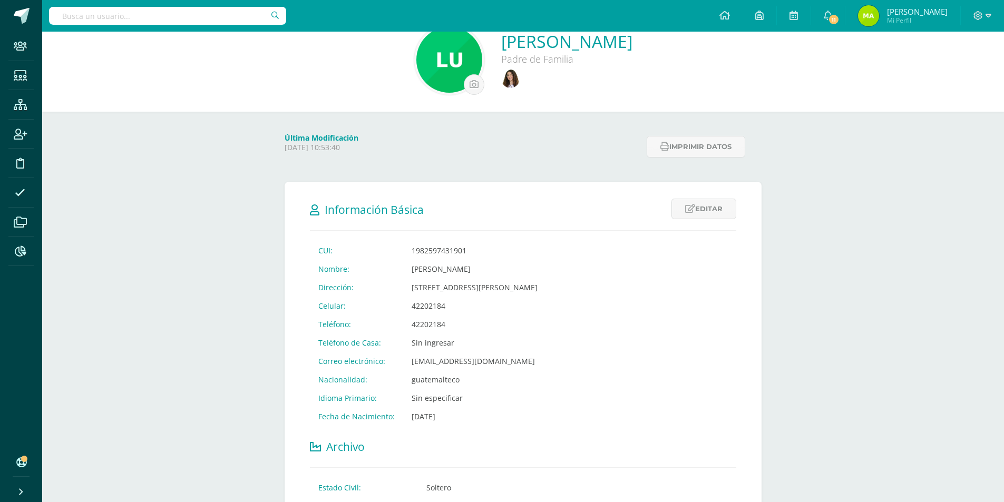
click at [144, 12] on input "text" at bounding box center [167, 16] width 237 height 18
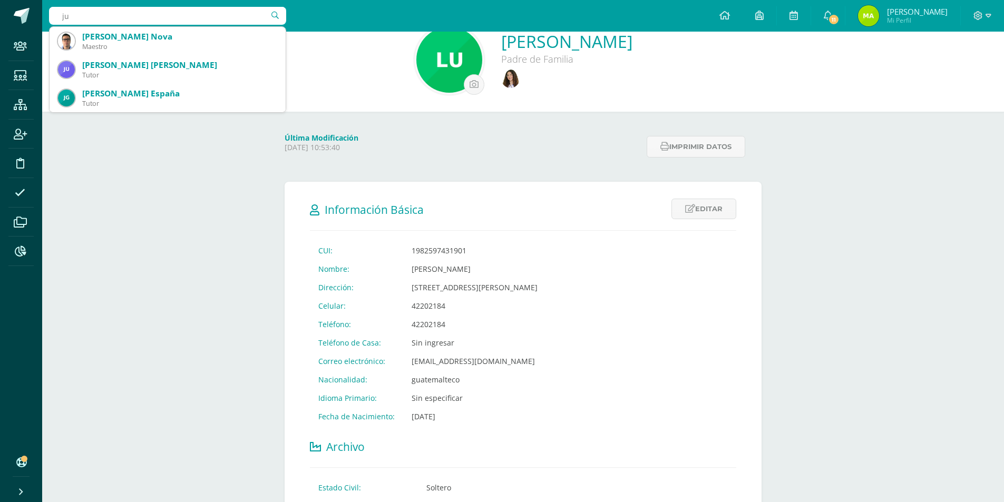
type input "j"
type input "[PERSON_NAME]"
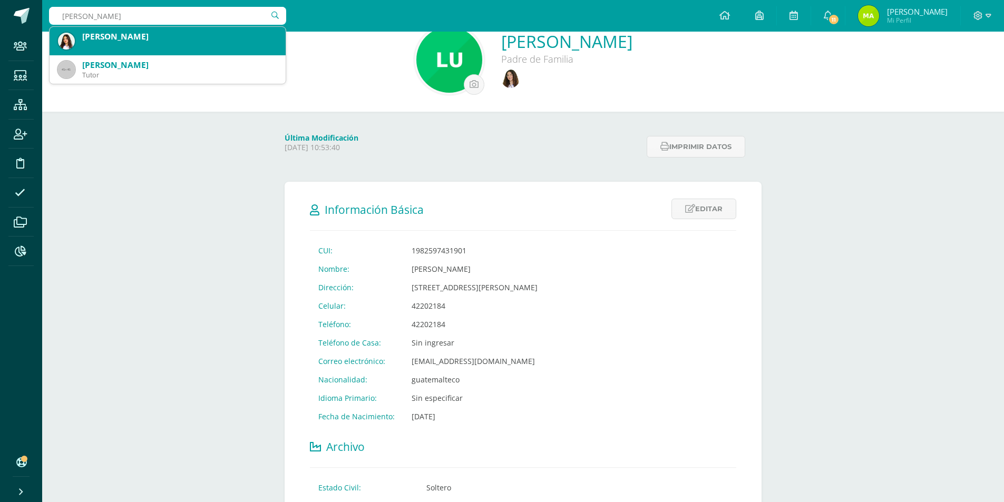
click at [182, 43] on div "[PERSON_NAME]" at bounding box center [167, 36] width 219 height 19
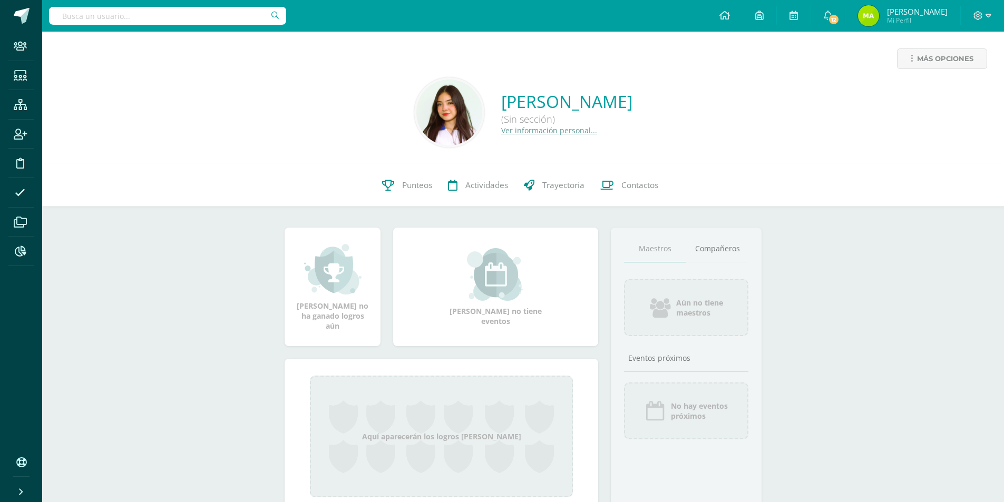
click at [141, 19] on input "text" at bounding box center [167, 16] width 237 height 18
type input "c"
type input "[PERSON_NAME]"
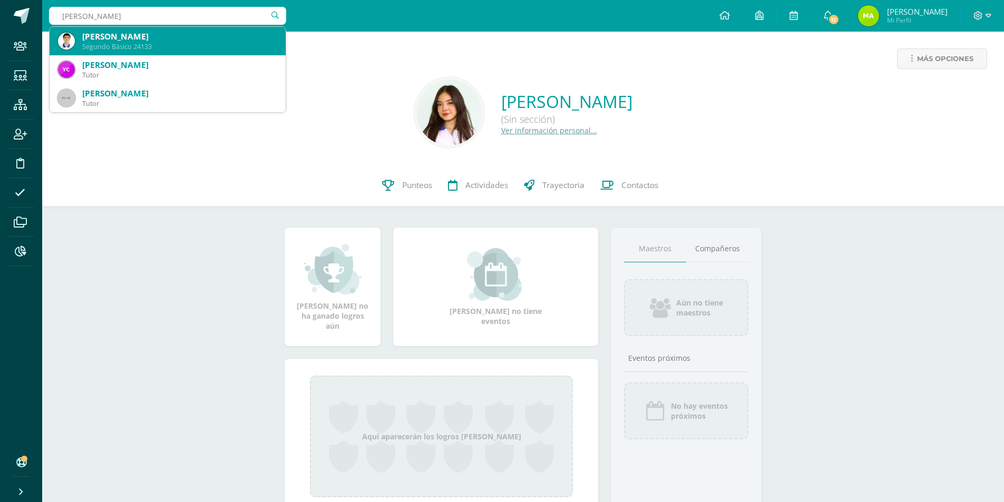
click at [182, 44] on div "Segundo Básico 24133" at bounding box center [179, 46] width 195 height 9
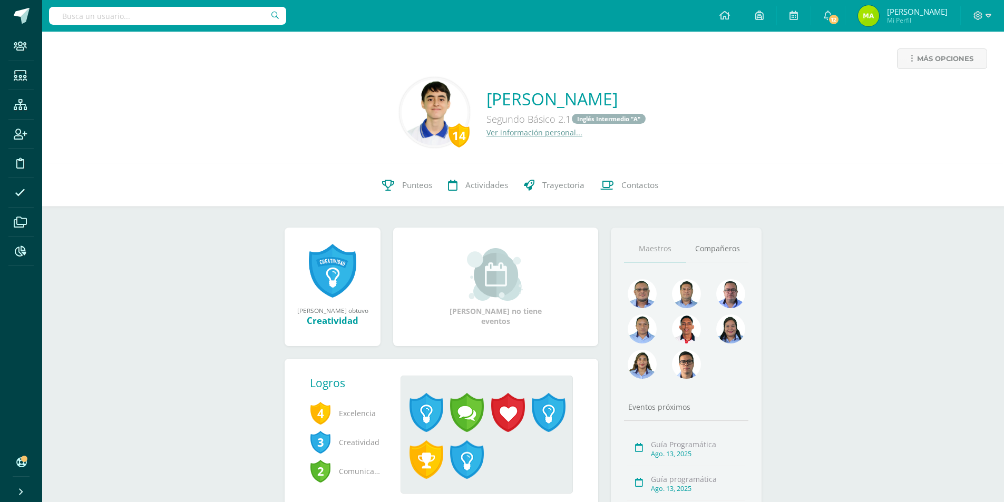
click at [123, 22] on input "text" at bounding box center [167, 16] width 237 height 18
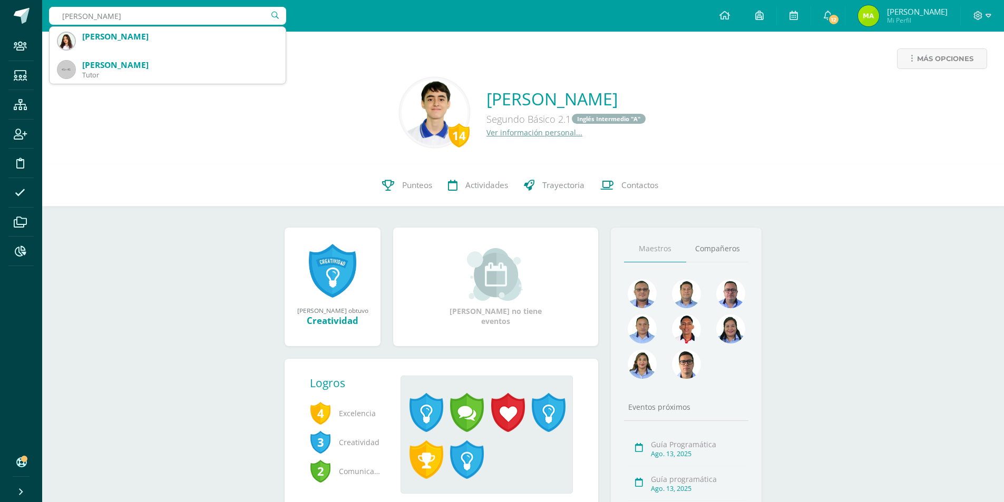
click at [66, 17] on input "cristhy leon leon" at bounding box center [167, 16] width 237 height 18
click at [98, 16] on input "Cristhy leon leon" at bounding box center [167, 16] width 237 height 18
click at [119, 18] on input "Cristhy león leon" at bounding box center [167, 16] width 237 height 18
click at [114, 16] on input "Cristhy león leon" at bounding box center [167, 16] width 237 height 18
type input "Cristhy león león"
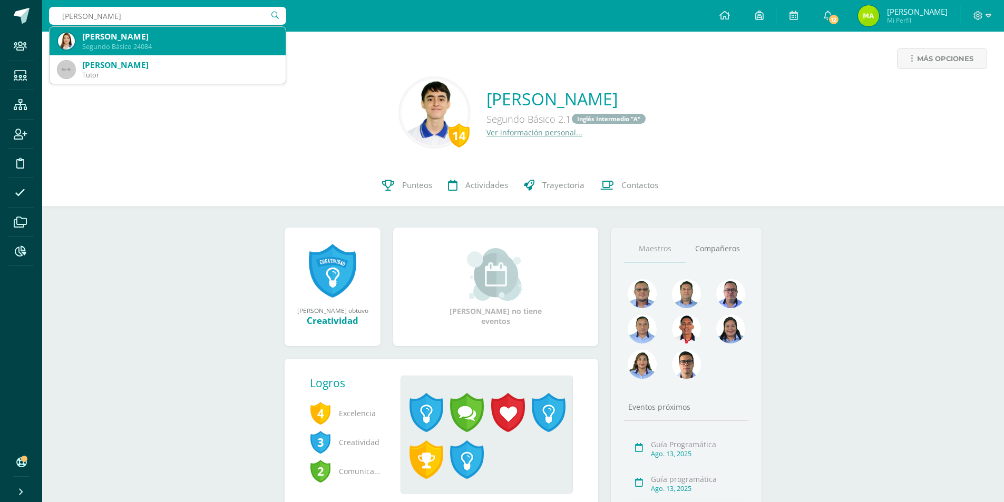
click at [234, 42] on div "Segundo Básico 24084" at bounding box center [179, 46] width 195 height 9
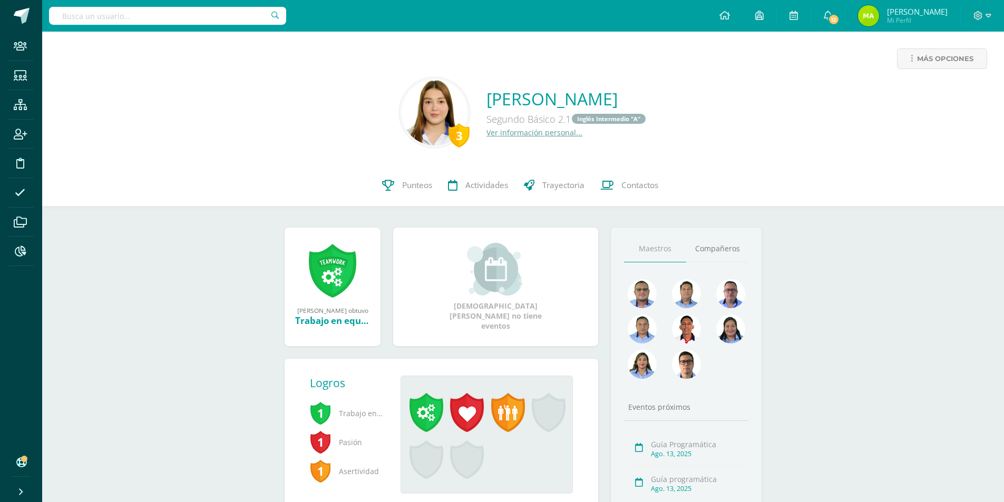
click at [142, 6] on div at bounding box center [167, 16] width 237 height 32
click at [141, 14] on input "text" at bounding box center [167, 16] width 237 height 18
type input "julio juarez"
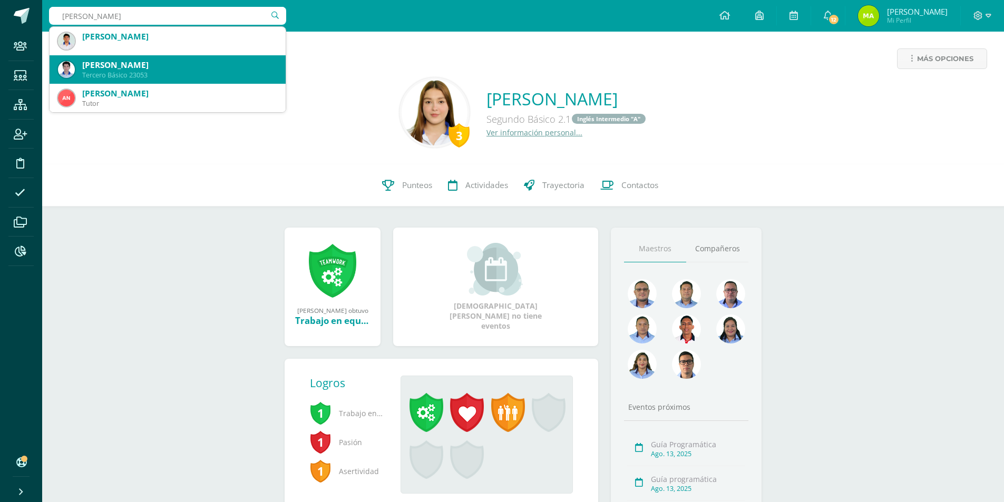
click at [162, 71] on div "Tercero Básico 23053" at bounding box center [179, 75] width 195 height 9
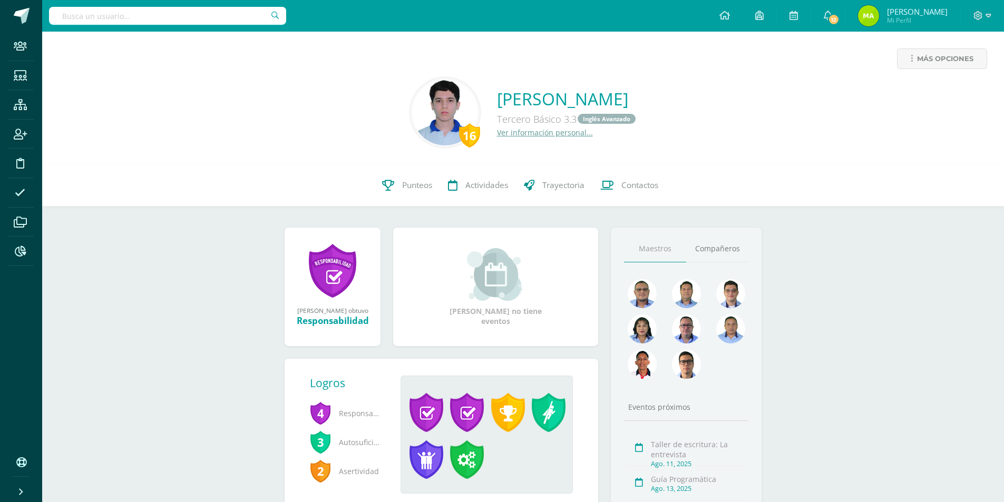
click at [501, 132] on link "Ver información personal..." at bounding box center [545, 133] width 96 height 10
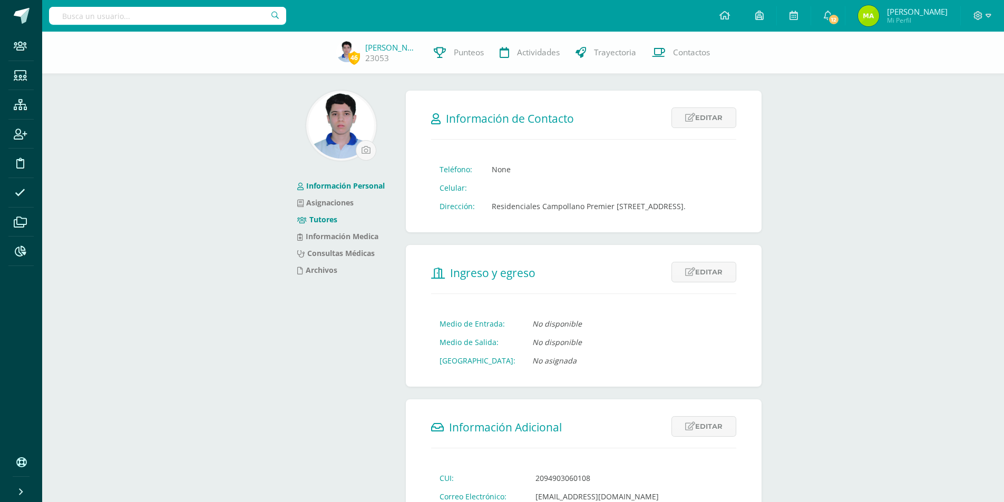
click at [324, 225] on li "Tutores" at bounding box center [340, 219] width 87 height 17
click at [330, 218] on link "Tutores" at bounding box center [317, 219] width 40 height 10
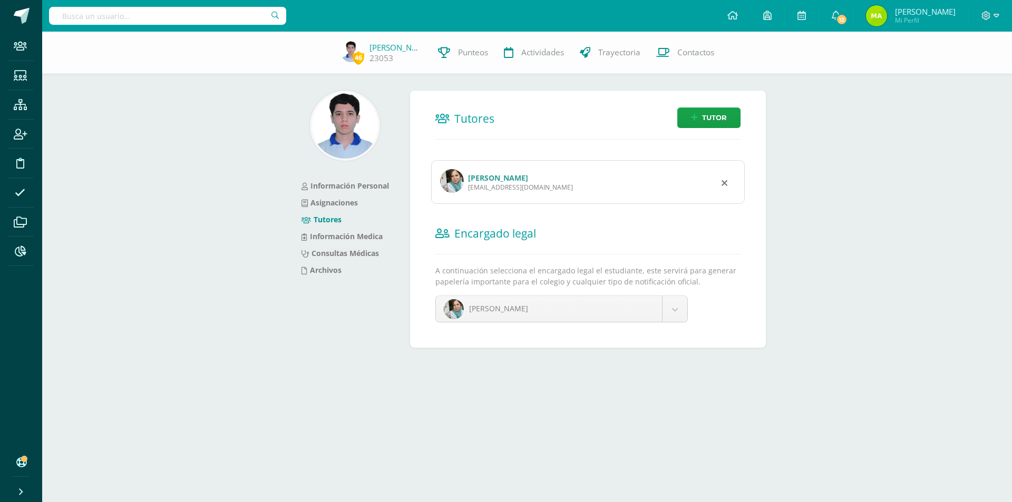
click at [520, 179] on link "Rosa Isabel Hernández Roca" at bounding box center [498, 178] width 60 height 10
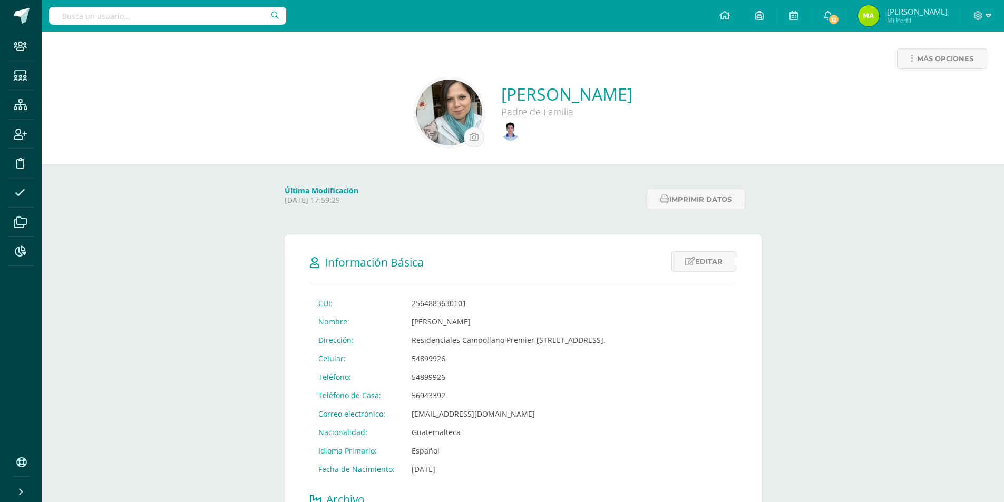
click at [416, 123] on img at bounding box center [449, 113] width 66 height 66
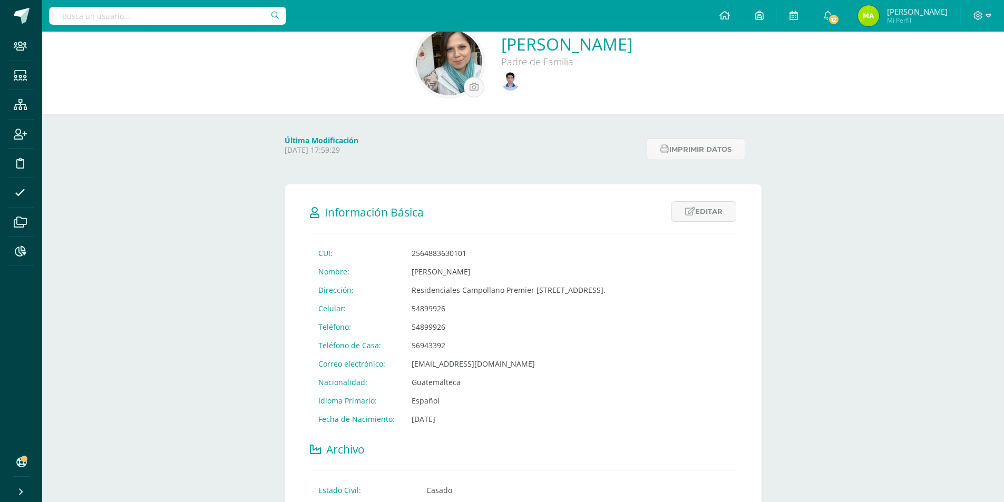
scroll to position [53, 0]
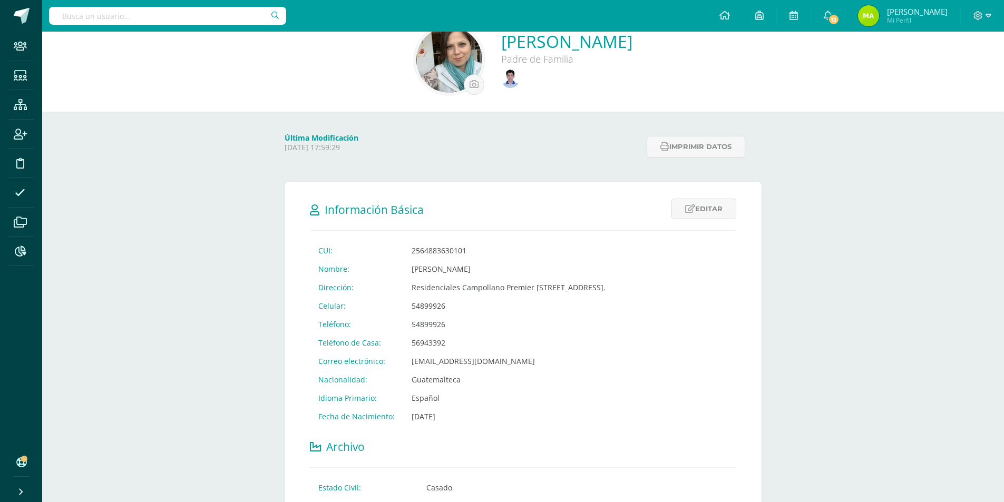
click at [416, 64] on img at bounding box center [449, 60] width 66 height 66
click at [111, 13] on input "text" at bounding box center [167, 16] width 237 height 18
type input "steban cardona"
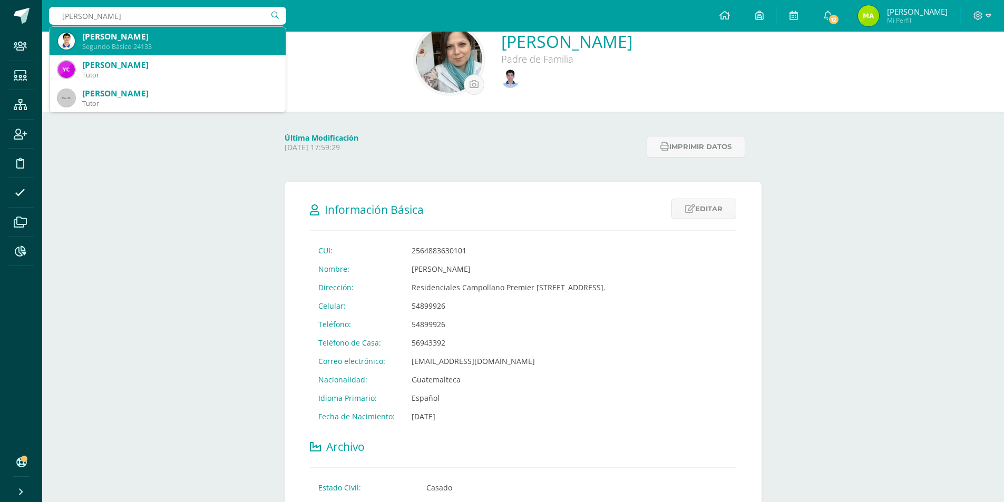
click at [141, 53] on div "Steban José Cardona Ramos Segundo Básico 24133" at bounding box center [167, 41] width 219 height 28
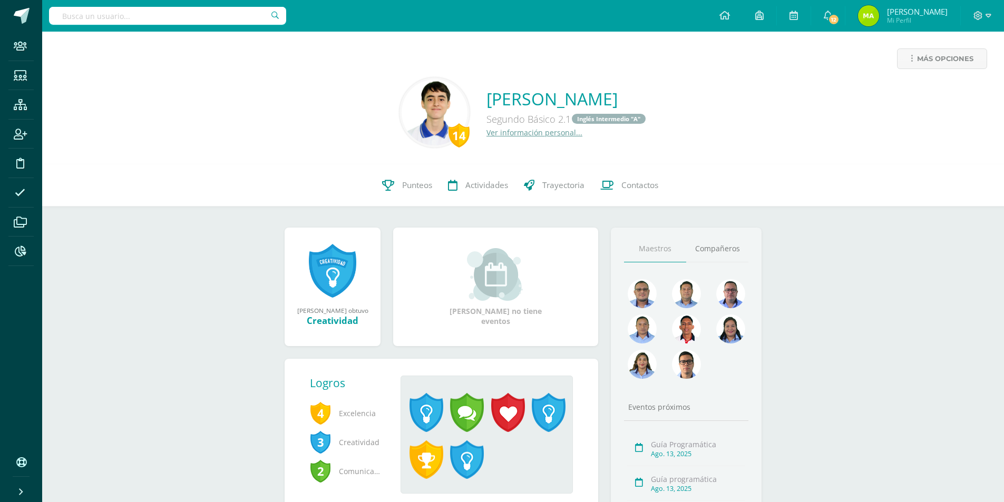
click at [490, 130] on link "Ver información personal..." at bounding box center [534, 133] width 96 height 10
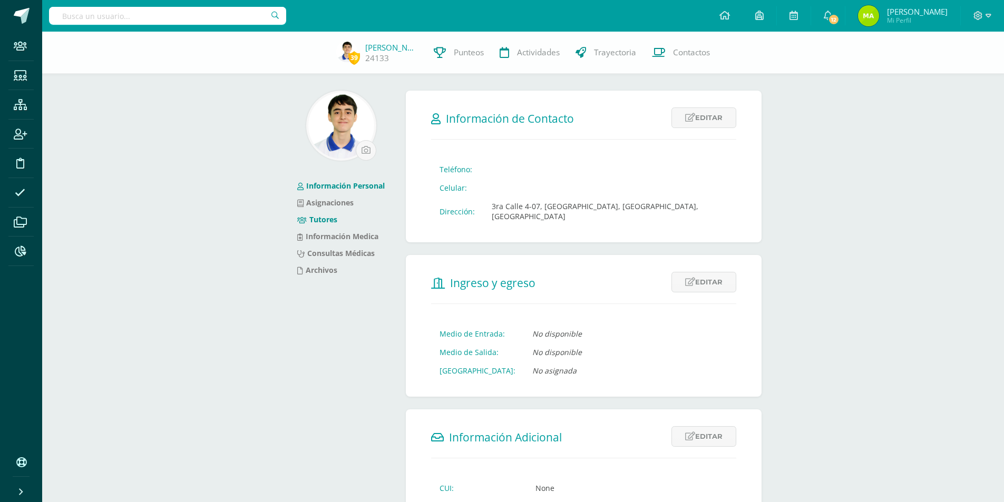
click at [318, 224] on link "Tutores" at bounding box center [317, 219] width 40 height 10
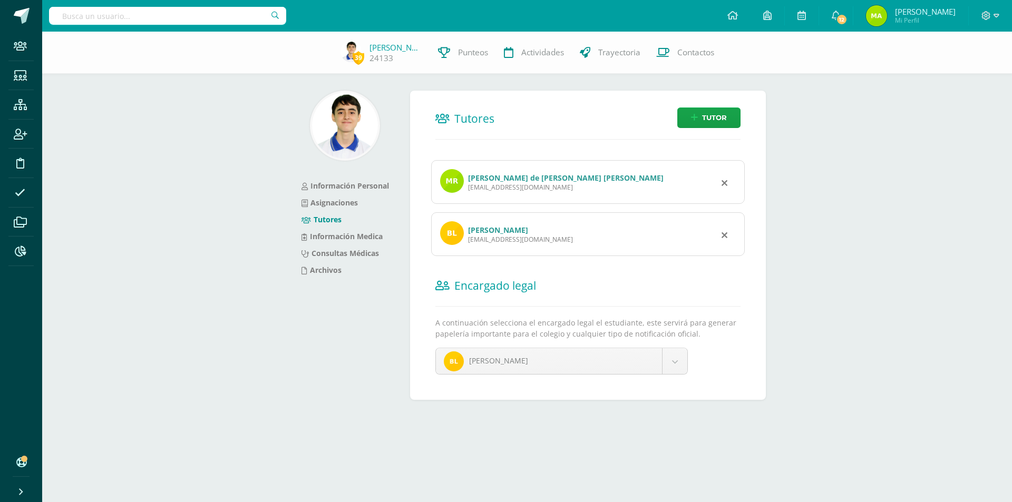
click at [536, 177] on link "[PERSON_NAME] de [PERSON_NAME] [PERSON_NAME]" at bounding box center [566, 178] width 196 height 10
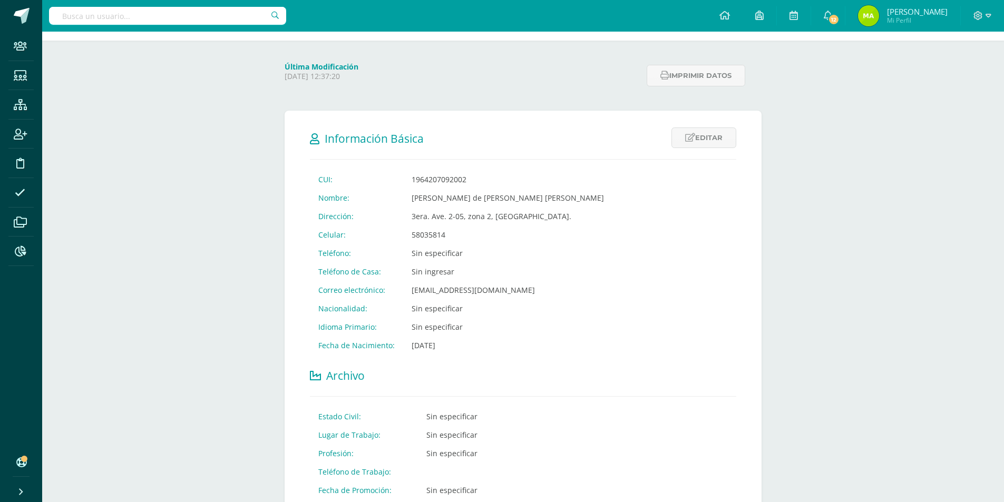
scroll to position [105, 0]
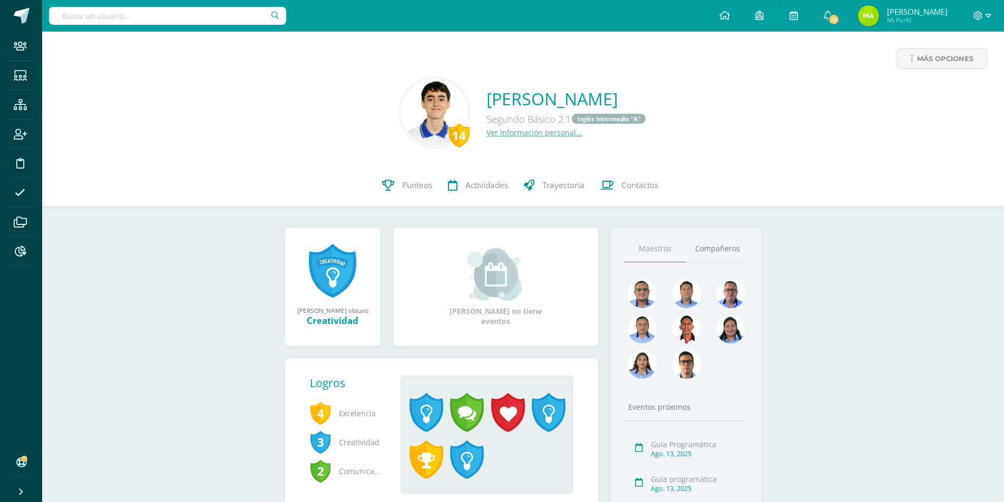
click at [198, 11] on input "text" at bounding box center [167, 16] width 237 height 18
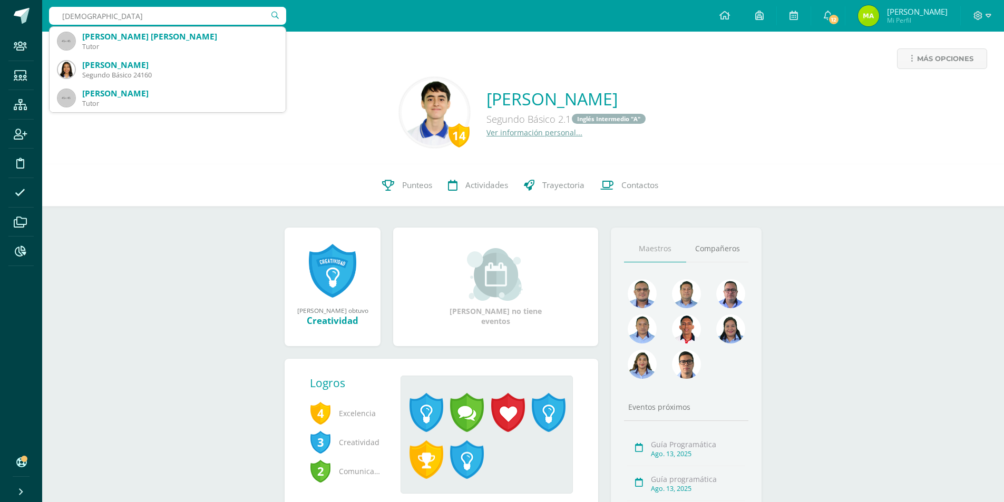
type input "[DEMOGRAPHIC_DATA]"
